Goal: Transaction & Acquisition: Purchase product/service

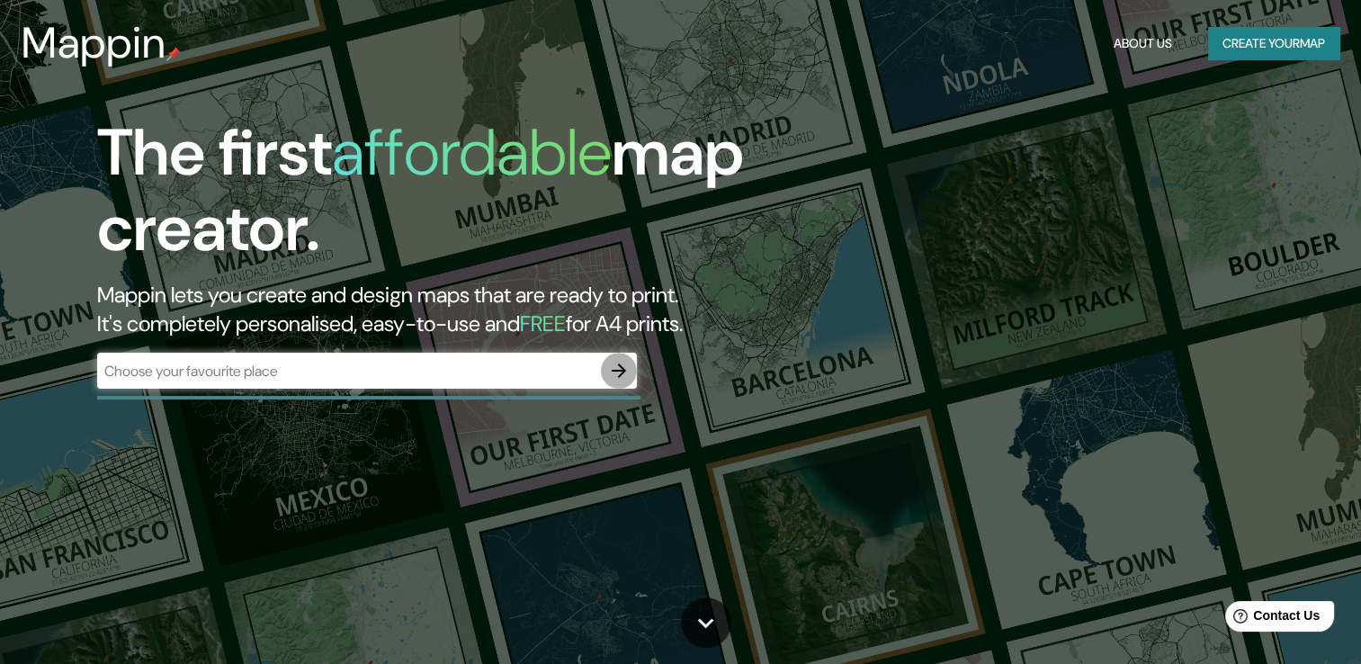
click at [624, 368] on icon "button" at bounding box center [619, 371] width 22 height 22
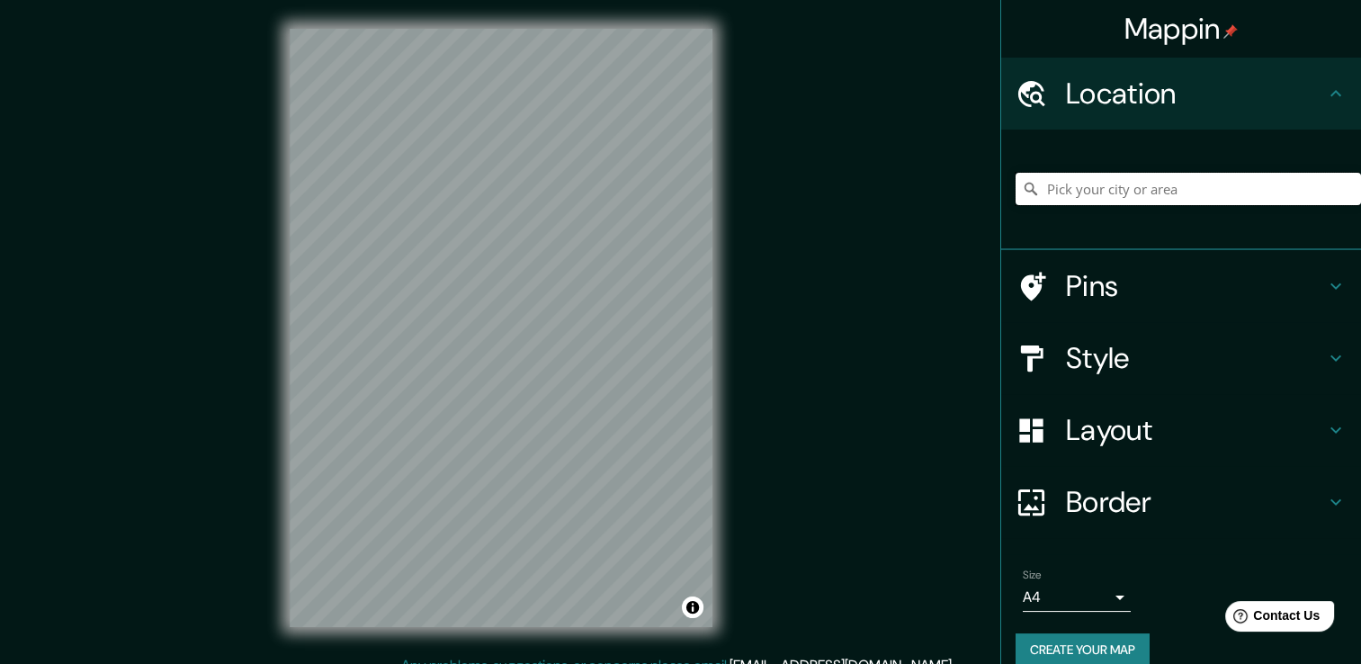
click at [1063, 185] on input "Pick your city or area" at bounding box center [1187, 189] width 345 height 32
type input "N"
type input ";"
click at [1255, 359] on h4 "Style" at bounding box center [1195, 358] width 259 height 36
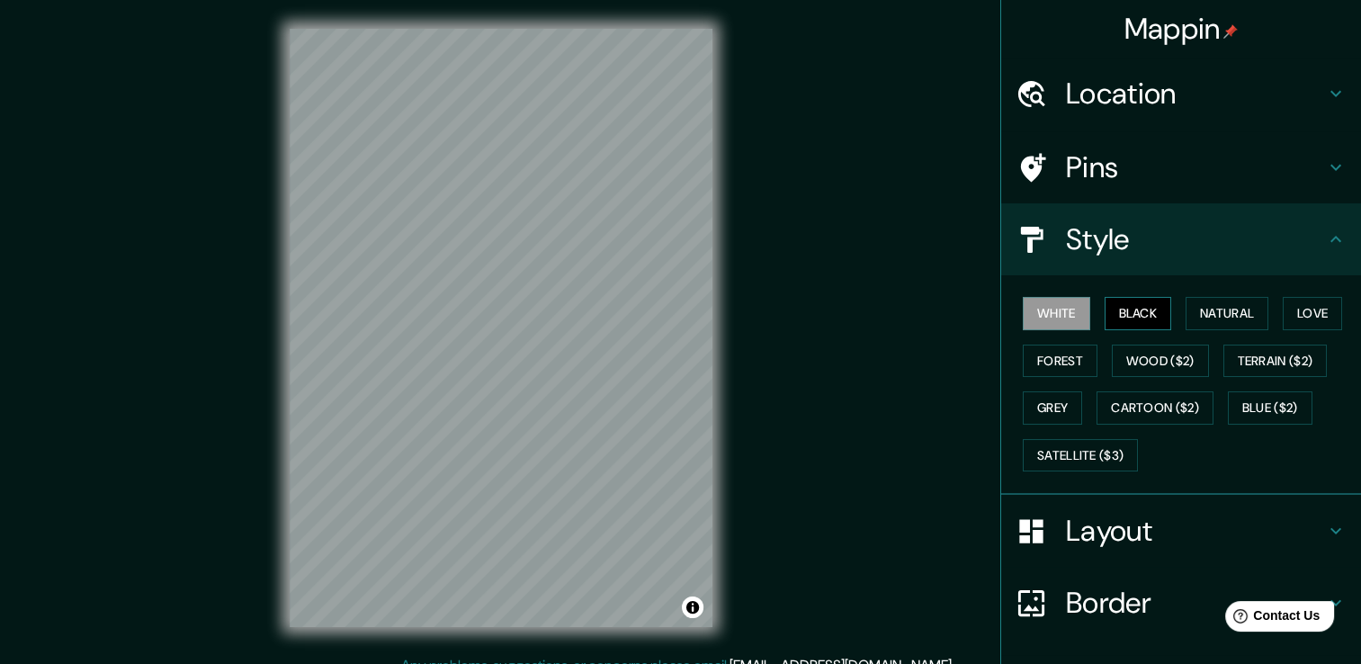
click at [1114, 312] on button "Black" at bounding box center [1137, 313] width 67 height 33
click at [1212, 299] on button "Natural" at bounding box center [1226, 313] width 83 height 33
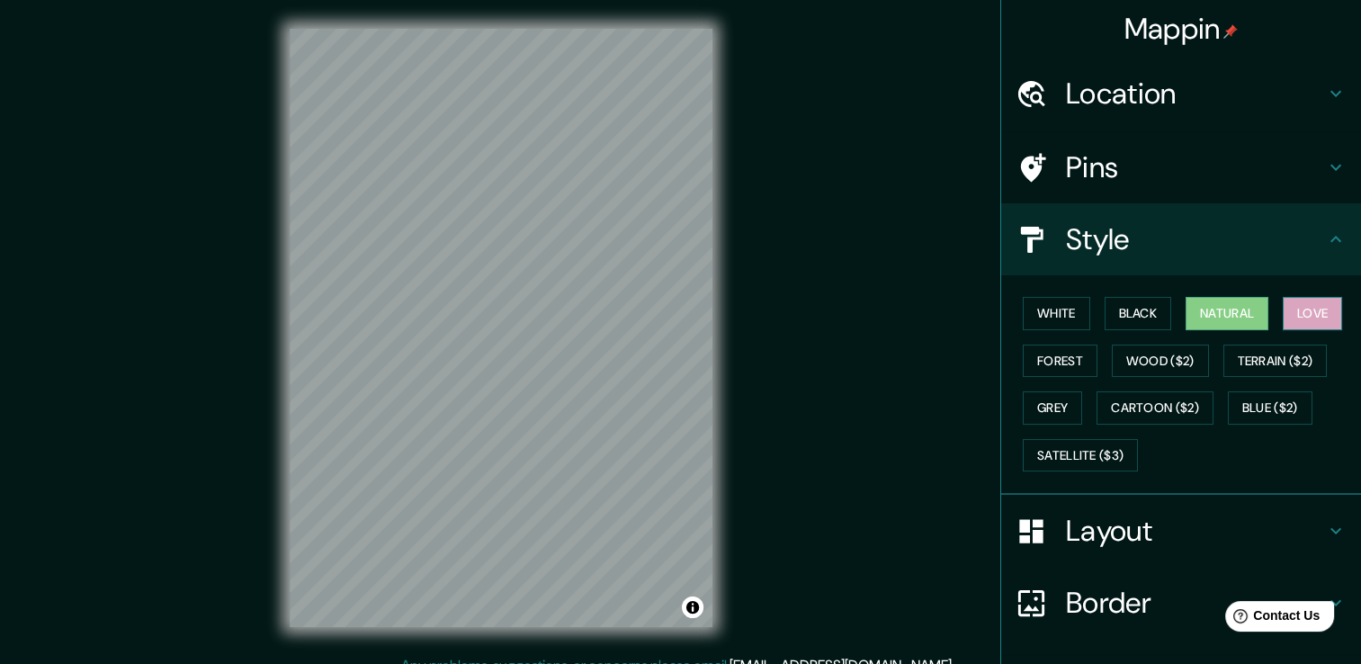
click at [1305, 307] on button "Love" at bounding box center [1311, 313] width 59 height 33
click at [1032, 355] on button "Forest" at bounding box center [1059, 360] width 75 height 33
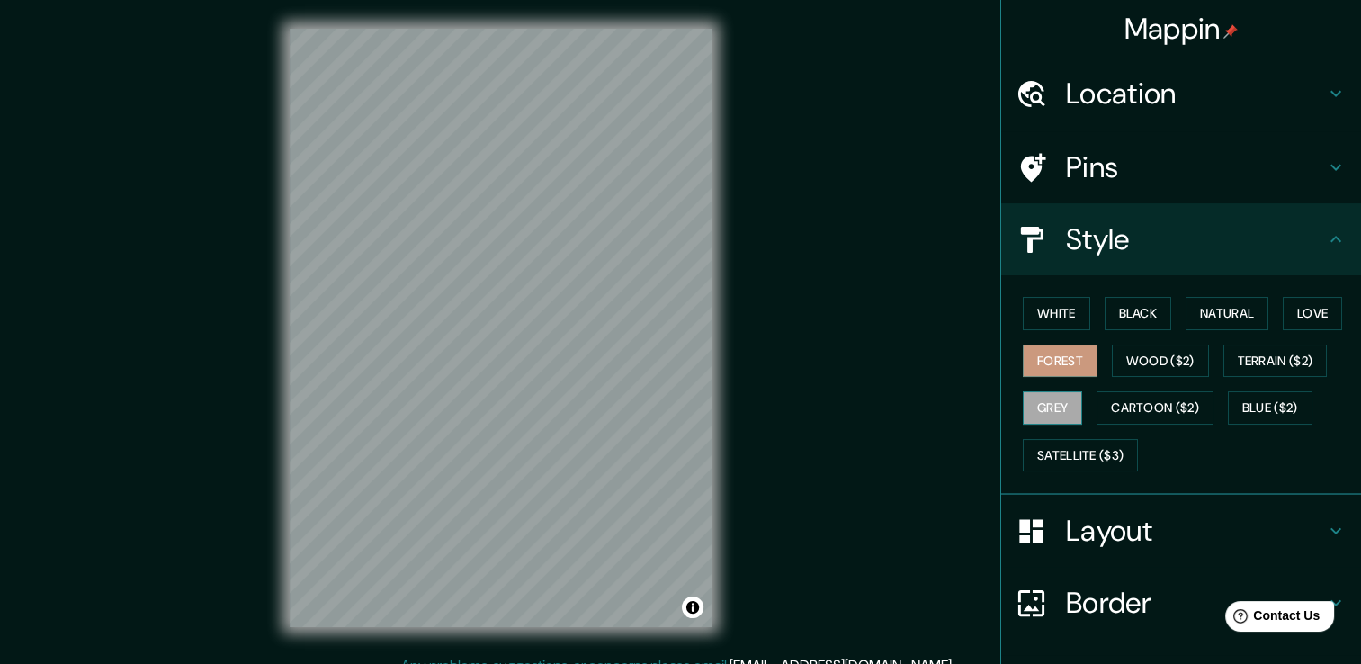
click at [1059, 406] on button "Grey" at bounding box center [1051, 407] width 59 height 33
click at [1047, 444] on button "Satellite ($3)" at bounding box center [1079, 455] width 115 height 33
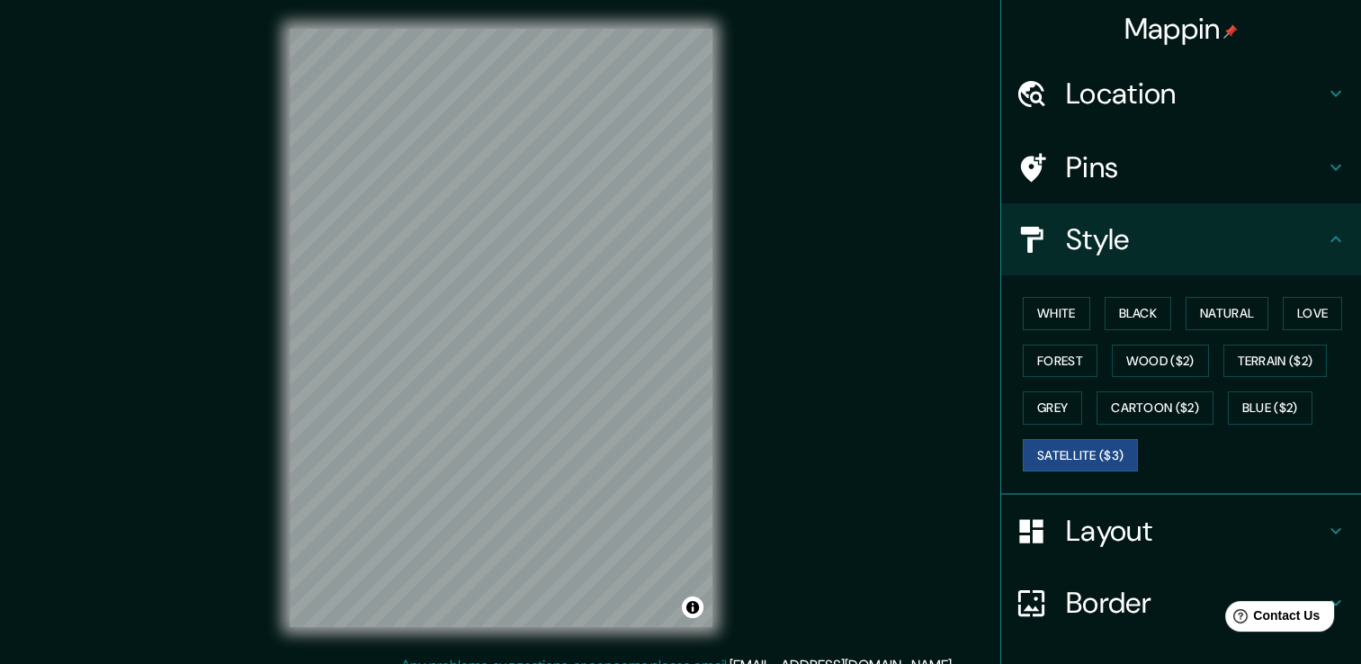
click at [799, 343] on div "Mappin Location [GEOGRAPHIC_DATA], [GEOGRAPHIC_DATA], [GEOGRAPHIC_DATA] Pins St…" at bounding box center [680, 341] width 1361 height 683
click at [1184, 529] on h4 "Layout" at bounding box center [1195, 531] width 259 height 36
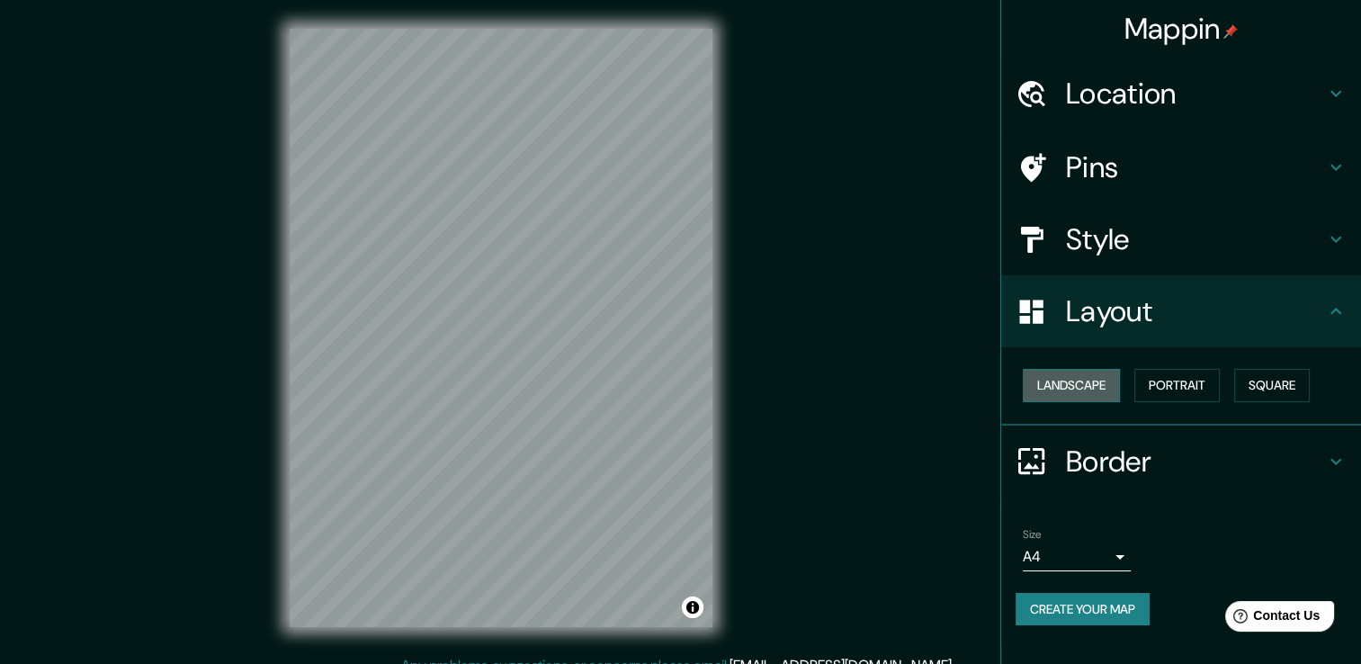
click at [1113, 388] on button "Landscape" at bounding box center [1070, 385] width 97 height 33
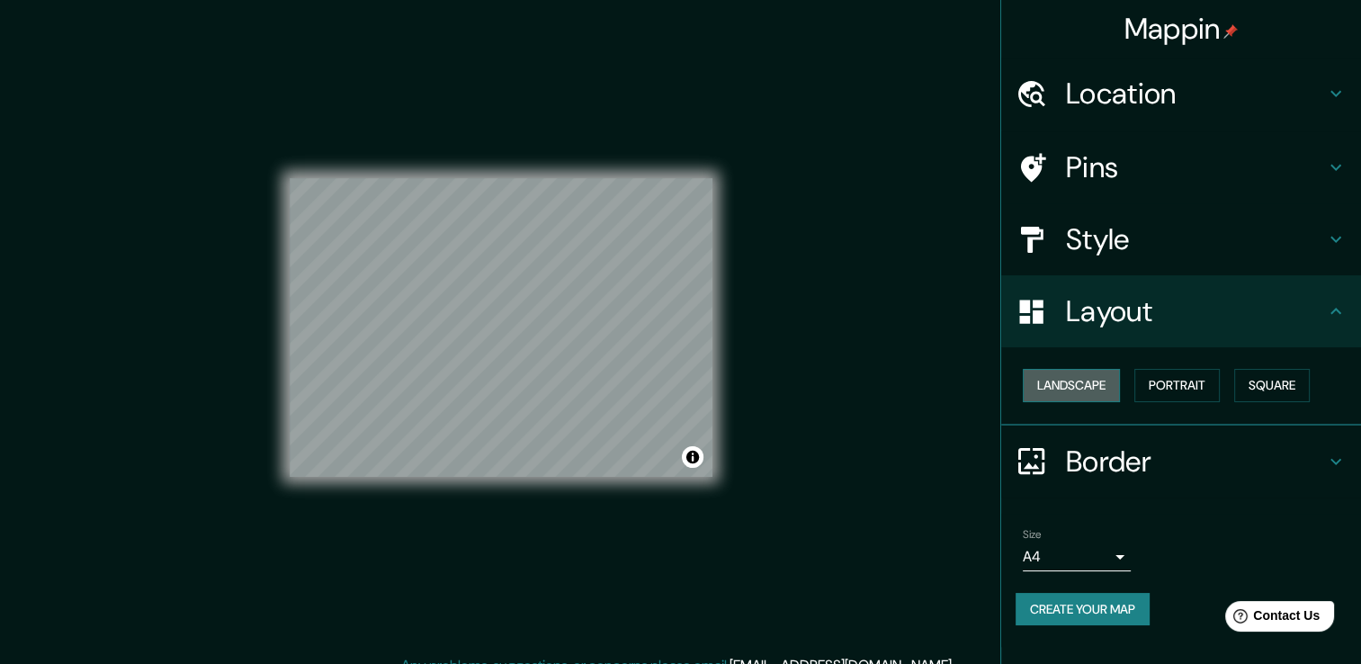
click at [1113, 388] on button "Landscape" at bounding box center [1070, 385] width 97 height 33
click at [1239, 382] on button "Square" at bounding box center [1272, 385] width 76 height 33
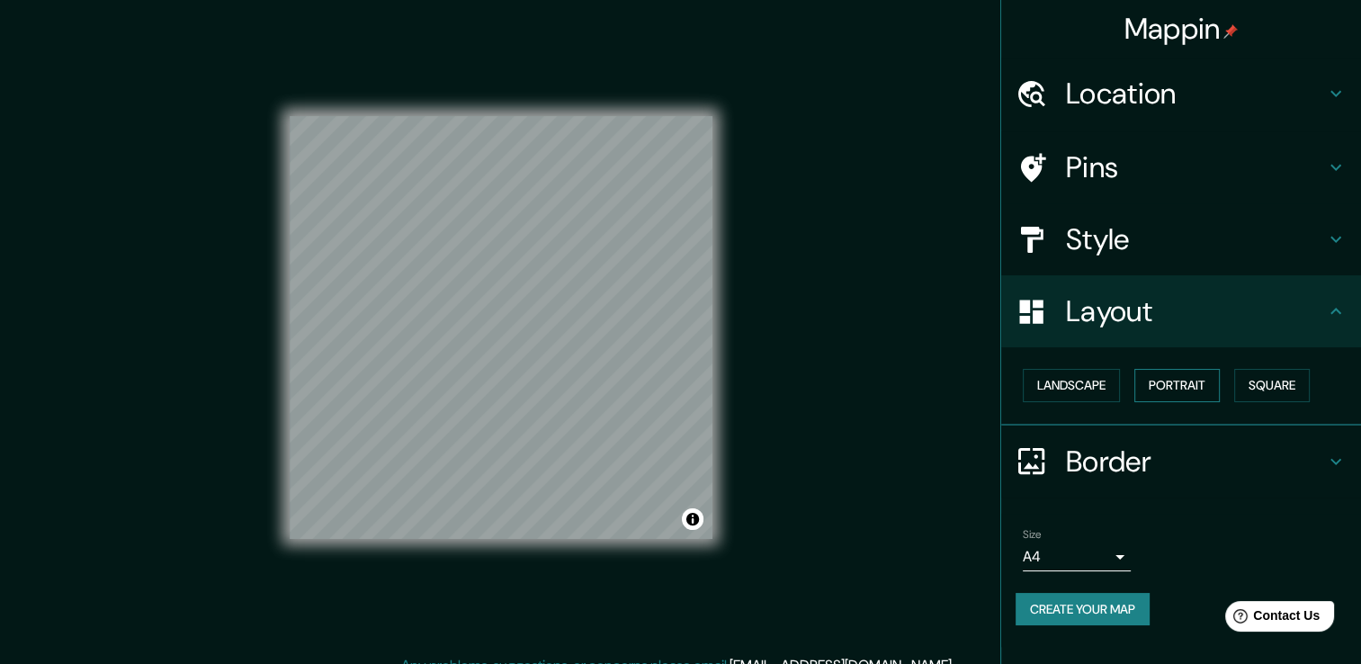
click at [1181, 385] on button "Portrait" at bounding box center [1176, 385] width 85 height 33
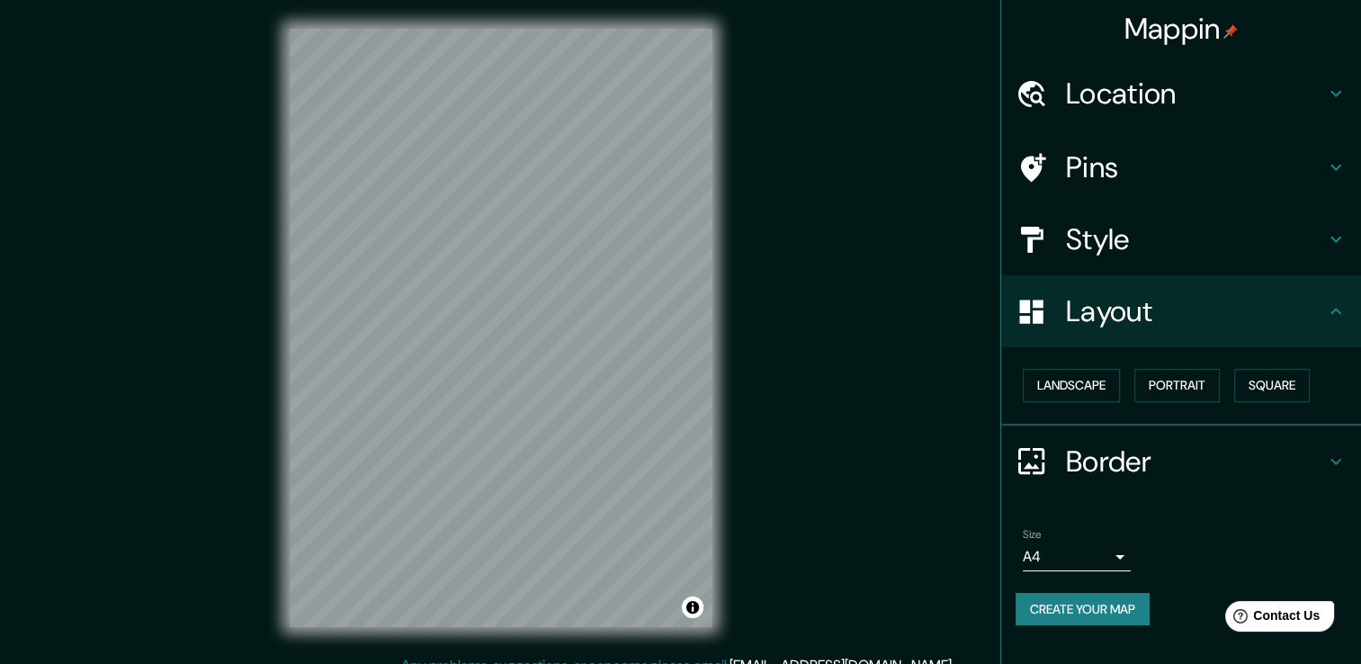
click at [822, 359] on div "Mappin Location [GEOGRAPHIC_DATA], [GEOGRAPHIC_DATA], [GEOGRAPHIC_DATA] Pins St…" at bounding box center [680, 341] width 1361 height 683
click at [201, 415] on div "Mappin Location [GEOGRAPHIC_DATA], [GEOGRAPHIC_DATA], [GEOGRAPHIC_DATA] Pins St…" at bounding box center [680, 341] width 1361 height 683
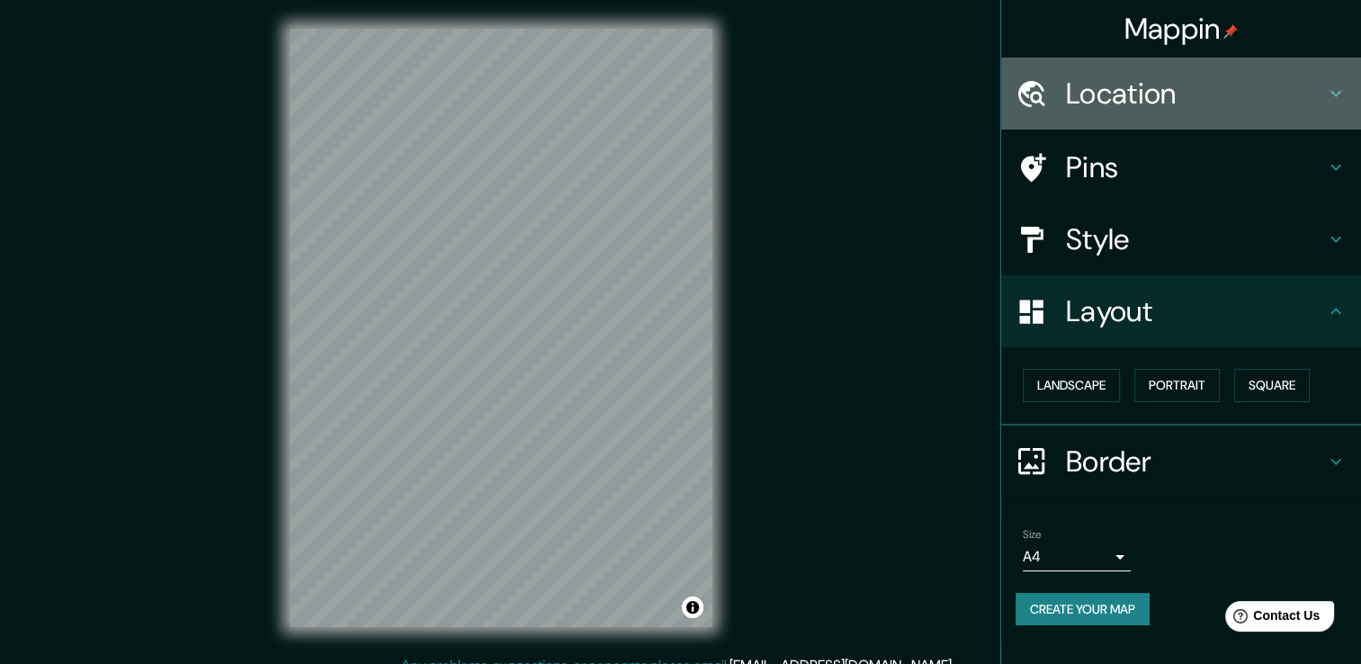
click at [1201, 95] on h4 "Location" at bounding box center [1195, 94] width 259 height 36
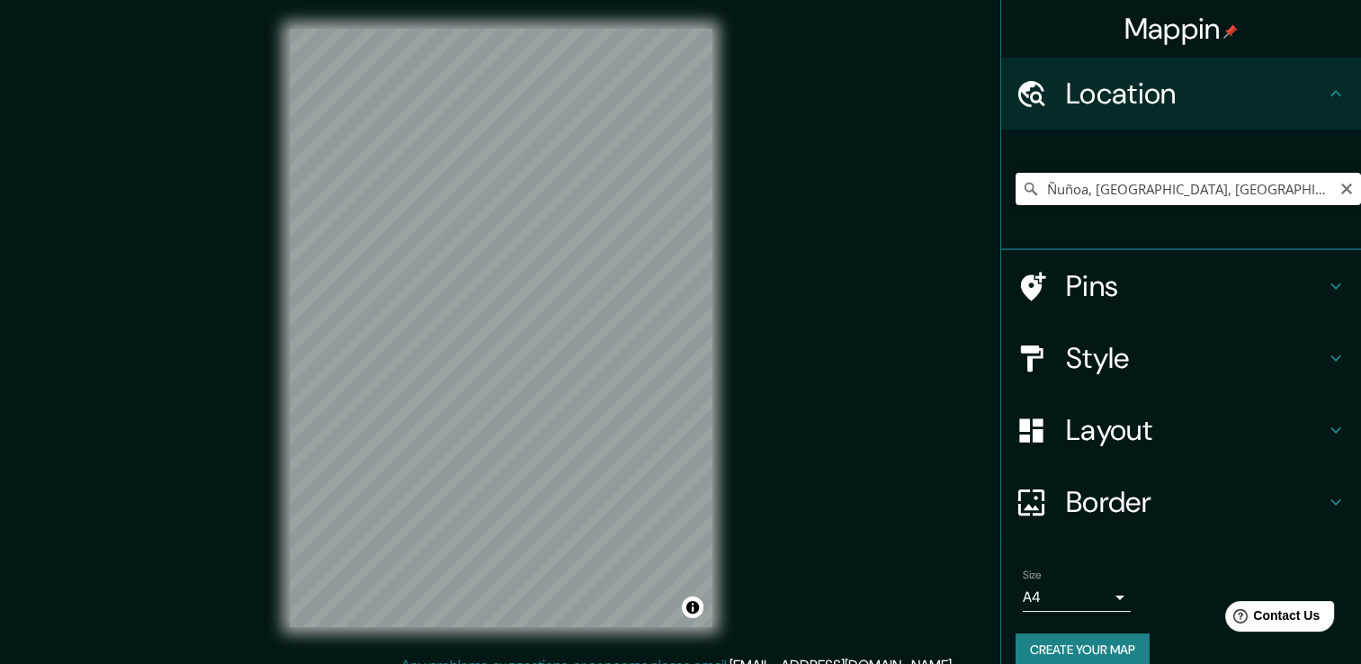
click at [1285, 192] on input "Ñuñoa, [GEOGRAPHIC_DATA], [GEOGRAPHIC_DATA]" at bounding box center [1187, 189] width 345 height 32
click at [1306, 187] on input "Ñuñoa, [GEOGRAPHIC_DATA], [GEOGRAPHIC_DATA]" at bounding box center [1187, 189] width 345 height 32
click at [1094, 192] on input "Ñuñoa, [GEOGRAPHIC_DATA], [GEOGRAPHIC_DATA]" at bounding box center [1187, 189] width 345 height 32
click at [1269, 193] on input "Ñuñoa, [GEOGRAPHIC_DATA], [GEOGRAPHIC_DATA]" at bounding box center [1187, 189] width 345 height 32
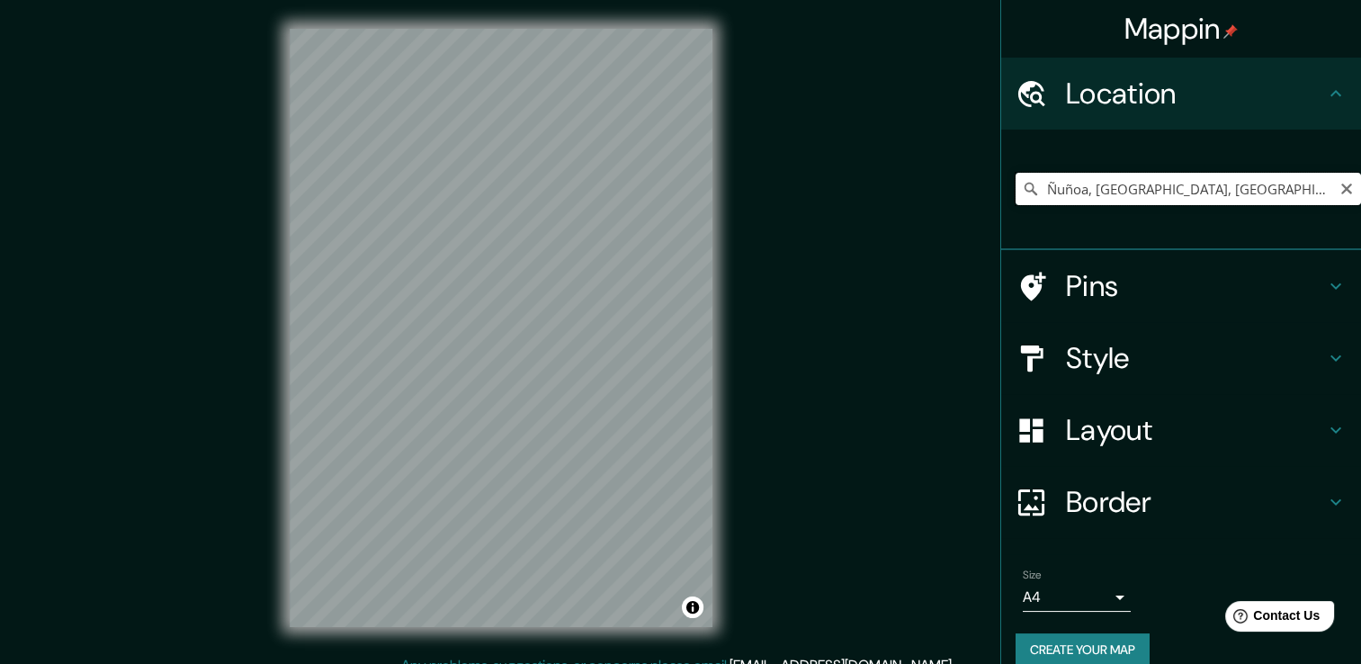
click at [1269, 193] on input "Ñuñoa, [GEOGRAPHIC_DATA], [GEOGRAPHIC_DATA]" at bounding box center [1187, 189] width 345 height 32
click at [1135, 194] on input "[GEOGRAPHIC_DATA]" at bounding box center [1187, 189] width 345 height 32
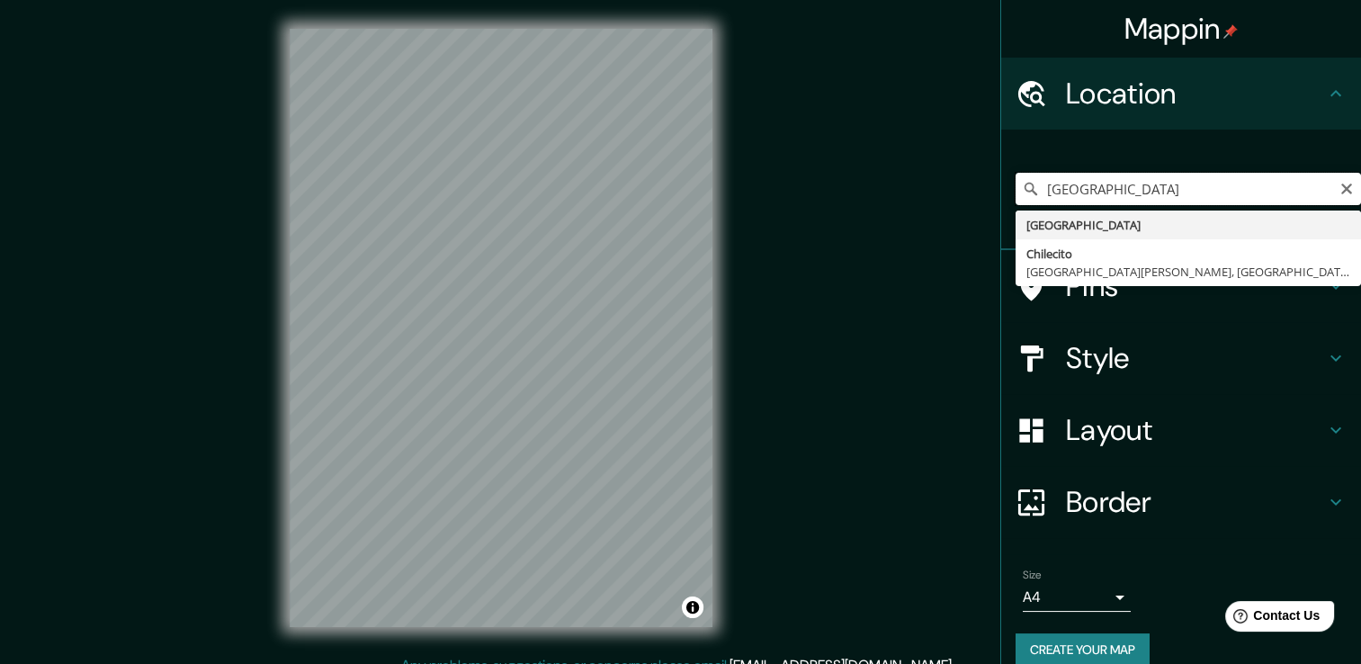
click at [1135, 194] on input "[GEOGRAPHIC_DATA]" at bounding box center [1187, 189] width 345 height 32
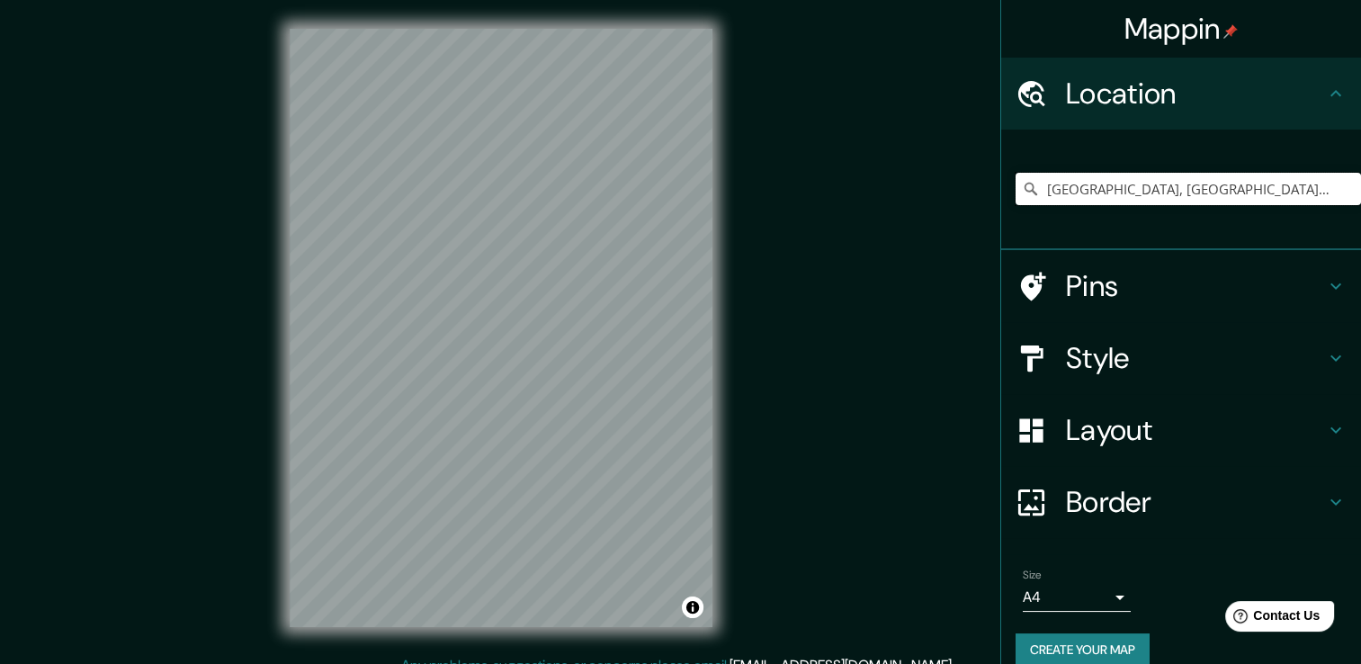
click at [1140, 188] on input "[GEOGRAPHIC_DATA], [GEOGRAPHIC_DATA], [GEOGRAPHIC_DATA]" at bounding box center [1187, 189] width 345 height 32
click at [1144, 185] on input "[GEOGRAPHIC_DATA], [GEOGRAPHIC_DATA], [GEOGRAPHIC_DATA]" at bounding box center [1187, 189] width 345 height 32
click at [494, 9] on div "© Mapbox © OpenStreetMap Improve this map © Maxar" at bounding box center [501, 327] width 480 height 655
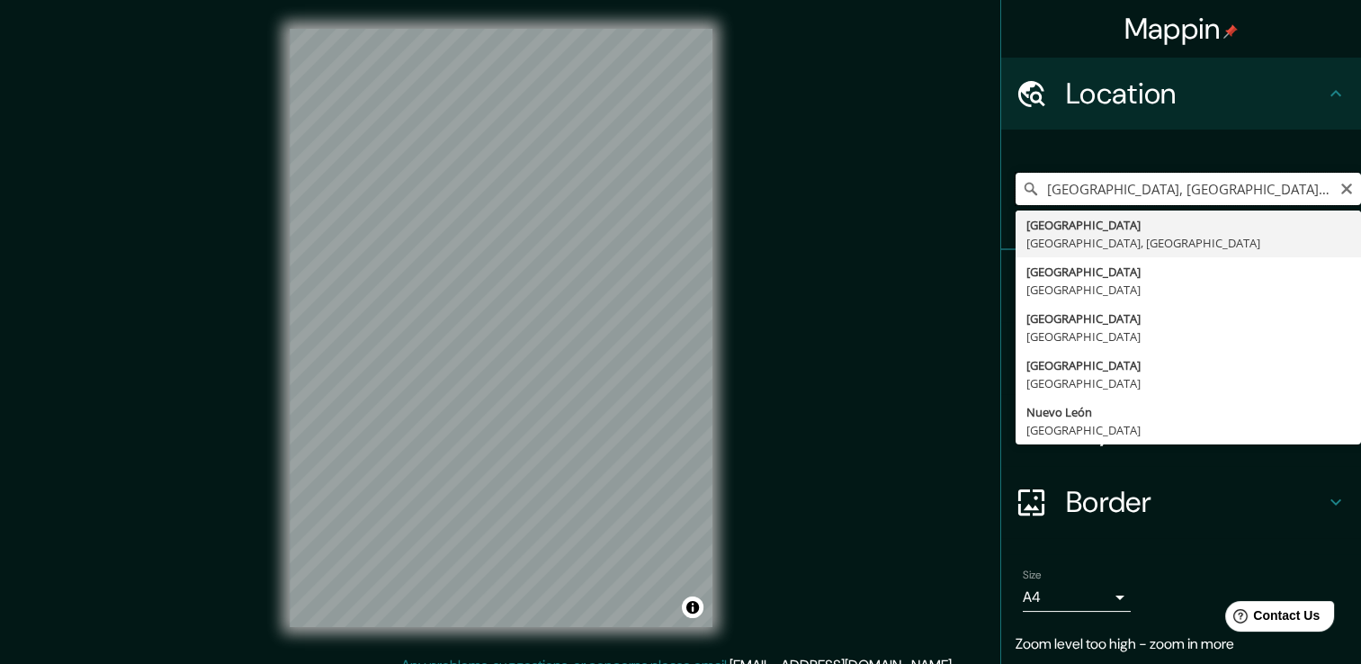
click at [1150, 203] on input "[GEOGRAPHIC_DATA], [GEOGRAPHIC_DATA], [GEOGRAPHIC_DATA]" at bounding box center [1187, 189] width 345 height 32
click at [1151, 199] on input "[GEOGRAPHIC_DATA], [GEOGRAPHIC_DATA], [GEOGRAPHIC_DATA]" at bounding box center [1187, 189] width 345 height 32
click at [1156, 189] on input "[GEOGRAPHIC_DATA], [GEOGRAPHIC_DATA], [GEOGRAPHIC_DATA]" at bounding box center [1187, 189] width 345 height 32
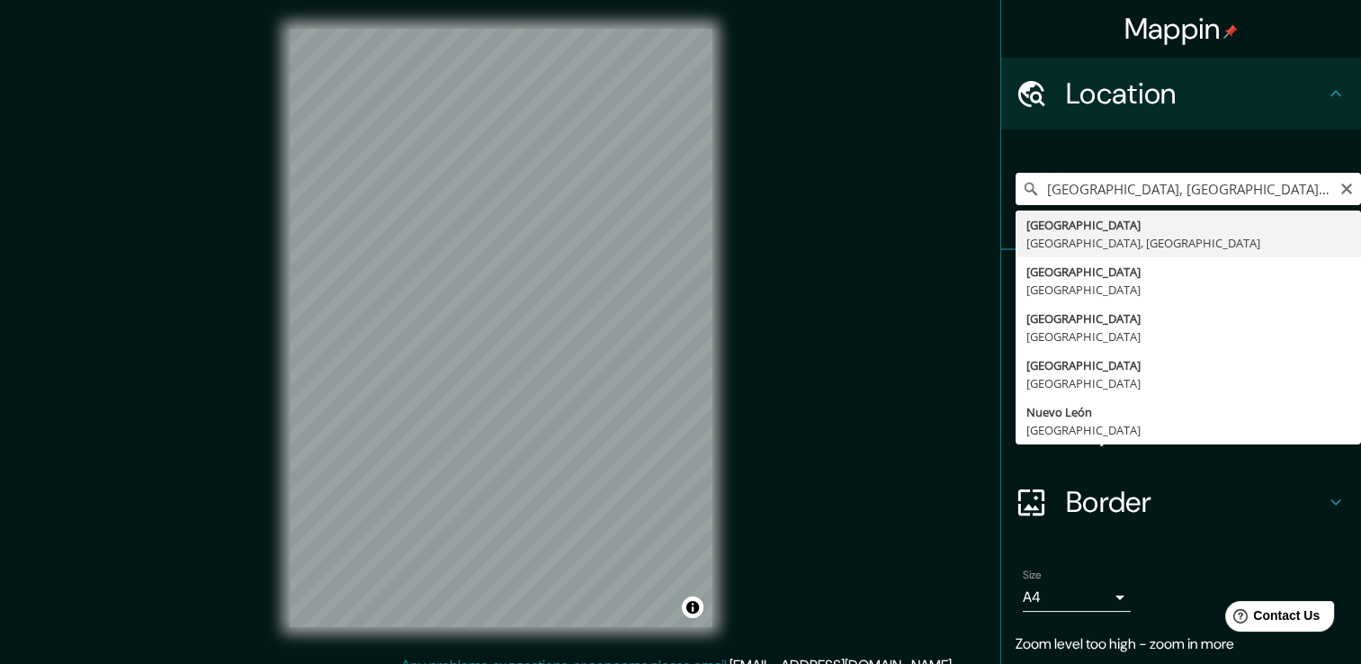
click at [1162, 189] on input "[GEOGRAPHIC_DATA], [GEOGRAPHIC_DATA], [GEOGRAPHIC_DATA]" at bounding box center [1187, 189] width 345 height 32
drag, startPoint x: 1296, startPoint y: 188, endPoint x: 888, endPoint y: 182, distance: 407.4
click at [888, 182] on div "Mappin Location [GEOGRAPHIC_DATA], [GEOGRAPHIC_DATA], [GEOGRAPHIC_DATA] [GEOGRA…" at bounding box center [680, 341] width 1361 height 683
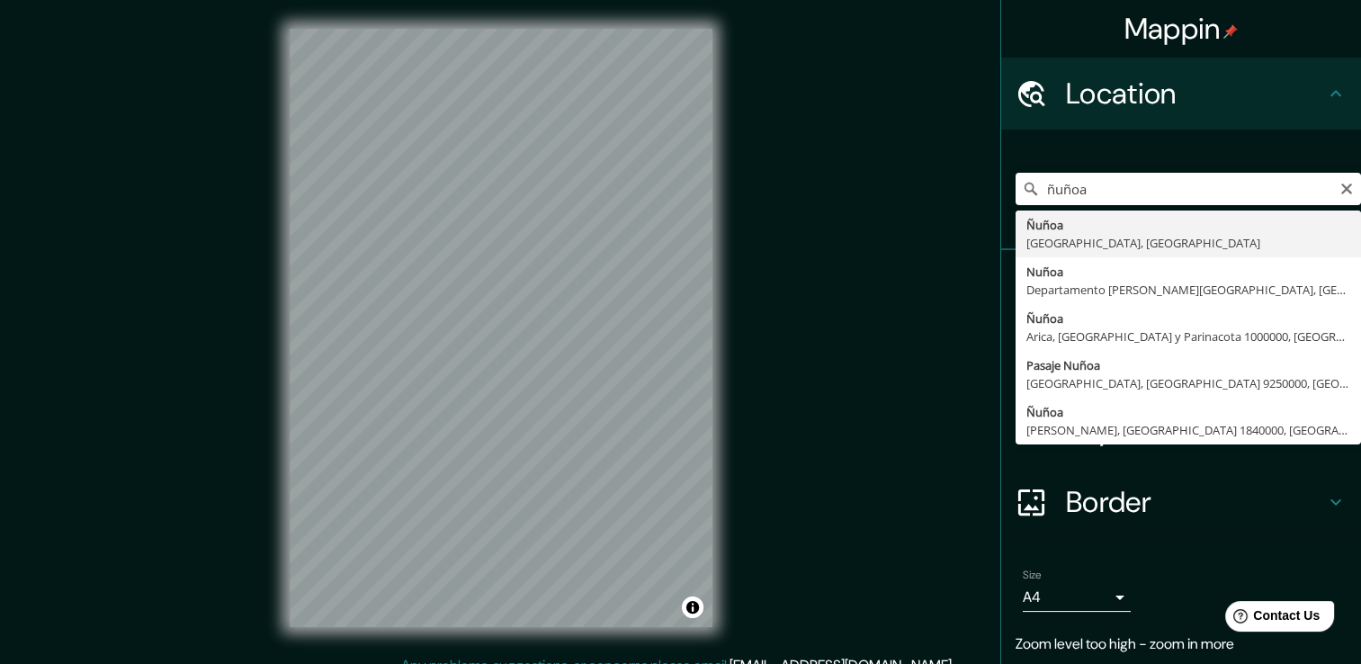
type input "Ñuñoa, [GEOGRAPHIC_DATA], [GEOGRAPHIC_DATA]"
